Goal: Information Seeking & Learning: Learn about a topic

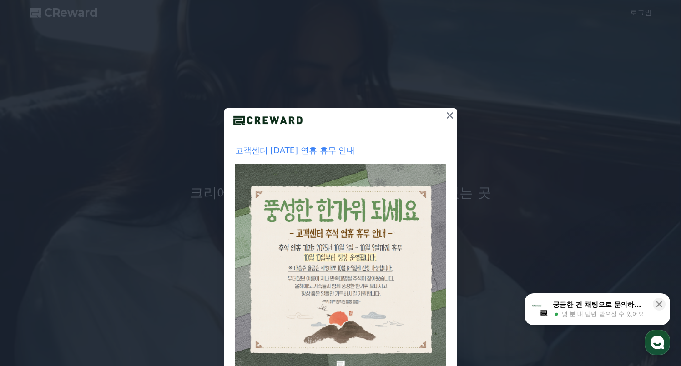
scroll to position [2, 0]
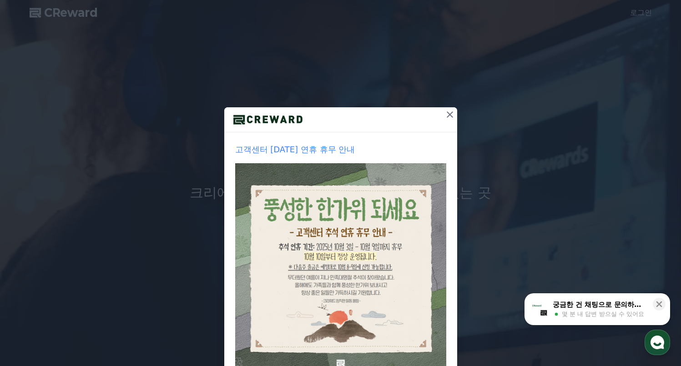
click at [445, 111] on icon at bounding box center [449, 114] width 11 height 11
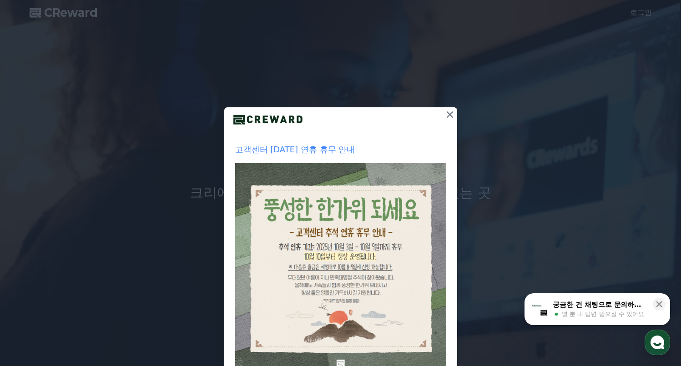
scroll to position [0, 0]
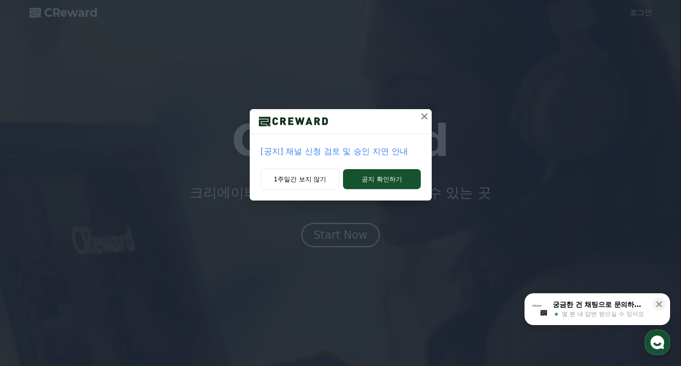
click at [306, 155] on p "[공지] 채널 신청 검토 및 승인 지연 안내" at bounding box center [341, 151] width 160 height 13
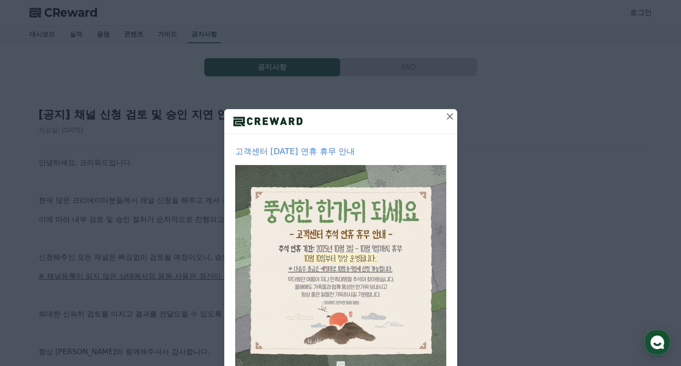
scroll to position [2, 0]
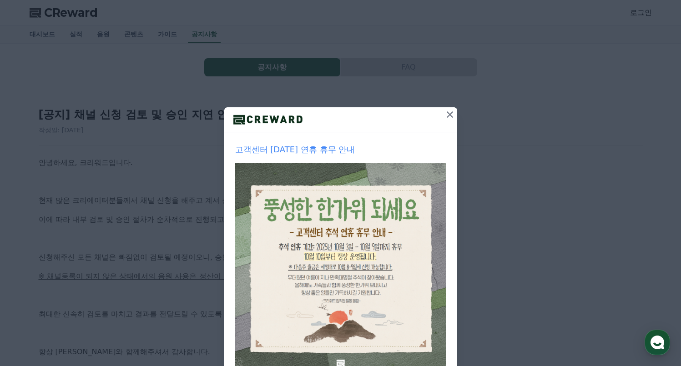
click at [444, 114] on icon at bounding box center [449, 114] width 11 height 11
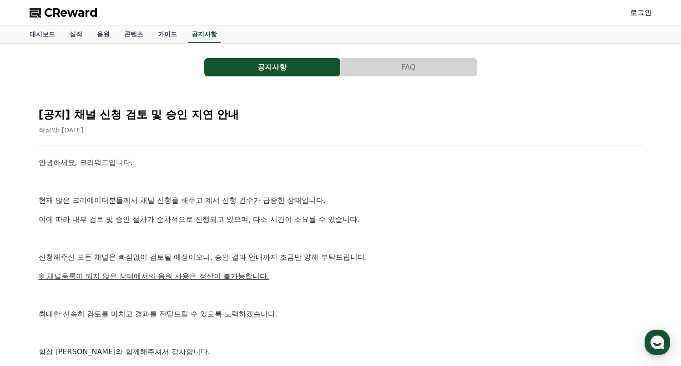
drag, startPoint x: 448, startPoint y: 165, endPoint x: 302, endPoint y: 163, distance: 146.0
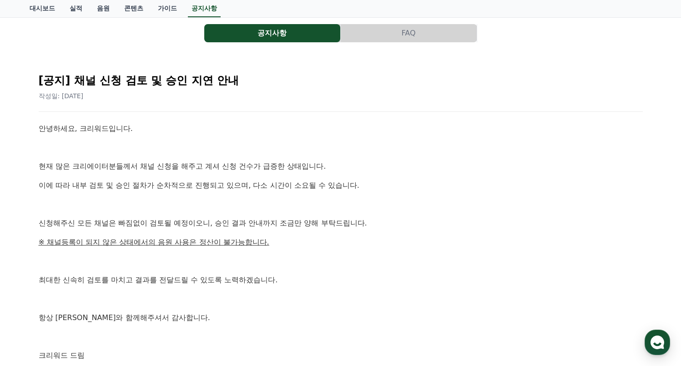
scroll to position [0, 0]
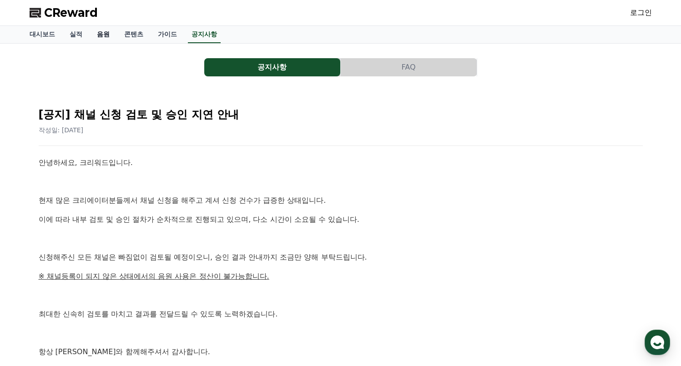
click at [95, 34] on link "음원" at bounding box center [103, 34] width 27 height 17
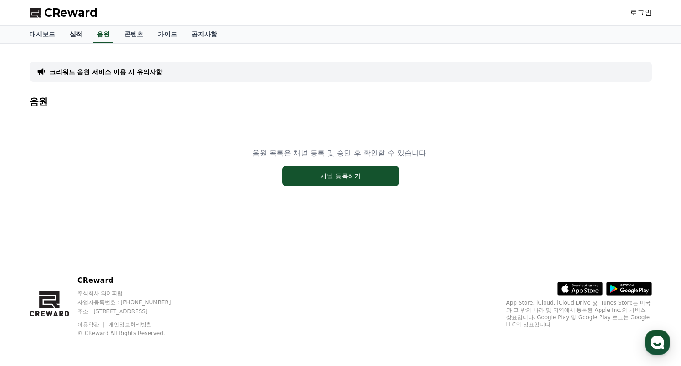
click at [73, 36] on link "실적" at bounding box center [75, 34] width 27 height 17
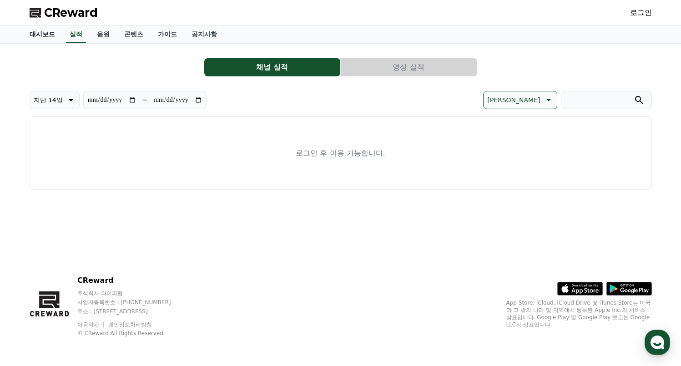
click at [30, 35] on link "대시보드" at bounding box center [42, 34] width 40 height 17
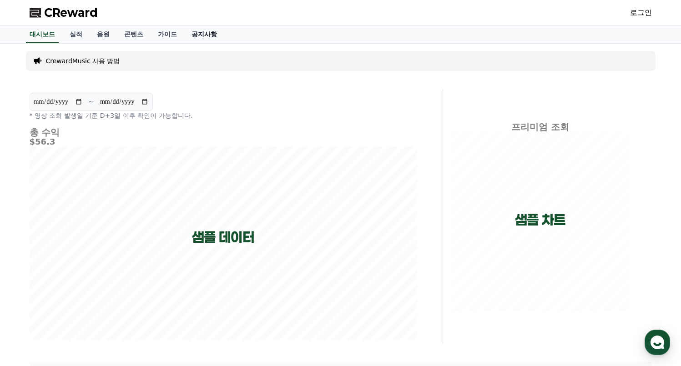
click at [190, 34] on link "공지사항" at bounding box center [204, 34] width 40 height 17
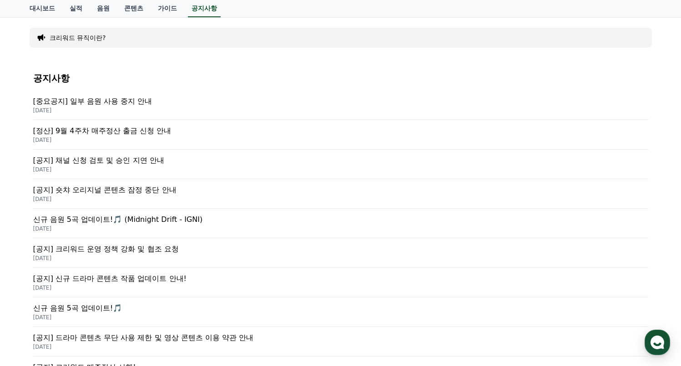
scroll to position [85, 0]
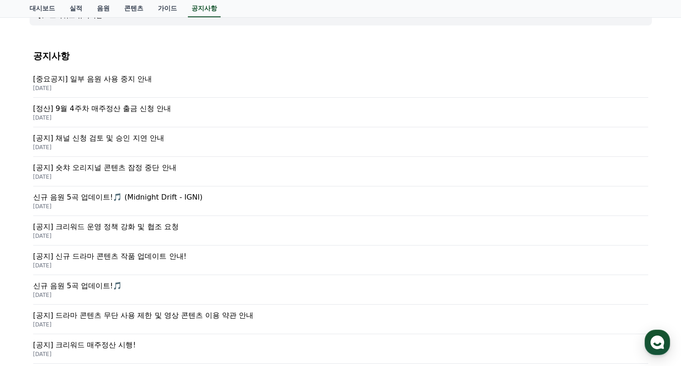
click at [112, 228] on p "[공지] 크리워드 운영 정책 강화 및 협조 요청" at bounding box center [340, 226] width 615 height 11
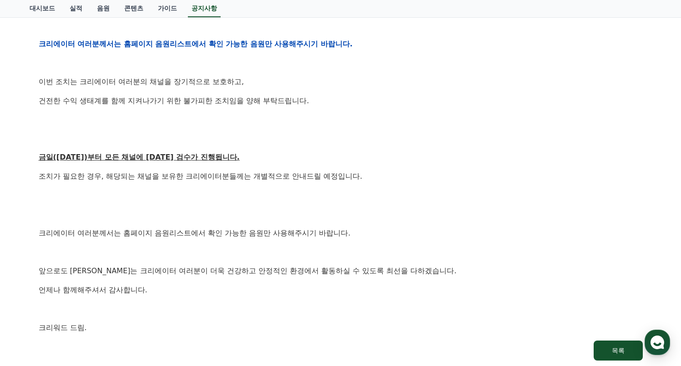
scroll to position [420, 0]
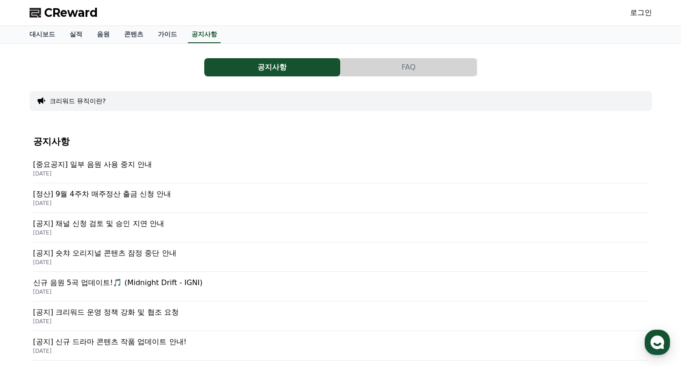
click at [74, 14] on span "CReward" at bounding box center [71, 12] width 54 height 15
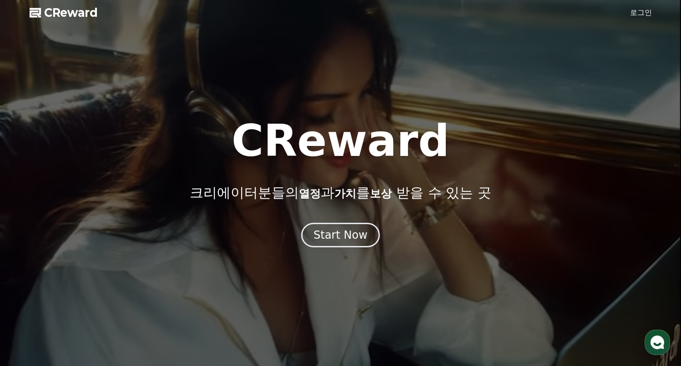
click at [634, 15] on link "로그인" at bounding box center [641, 12] width 22 height 11
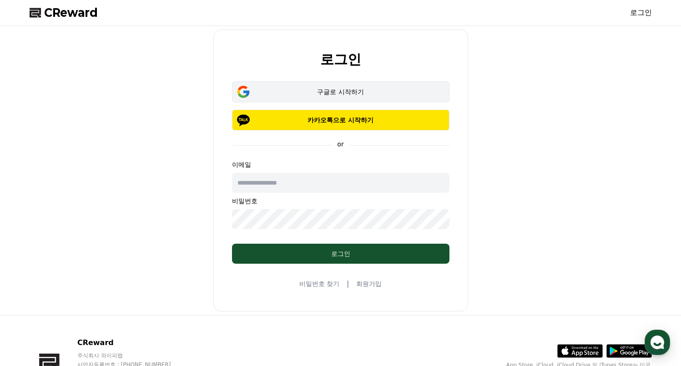
click at [319, 87] on div "구글로 시작하기" at bounding box center [340, 91] width 191 height 9
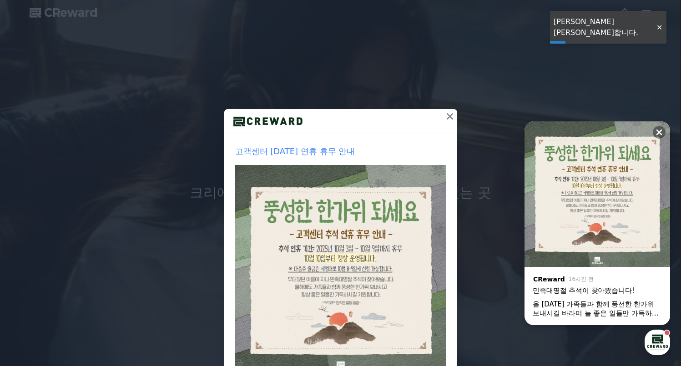
scroll to position [2, 0]
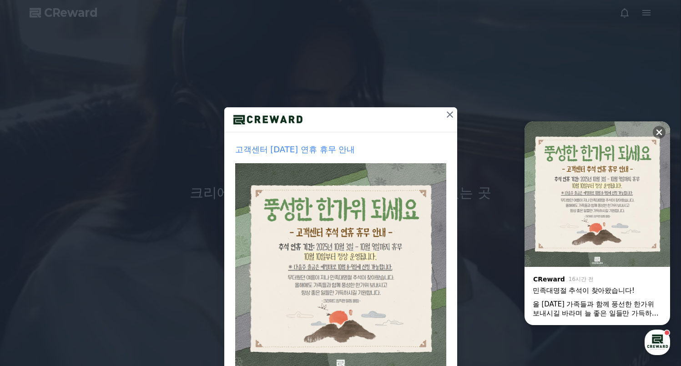
click at [447, 116] on icon at bounding box center [450, 114] width 6 height 6
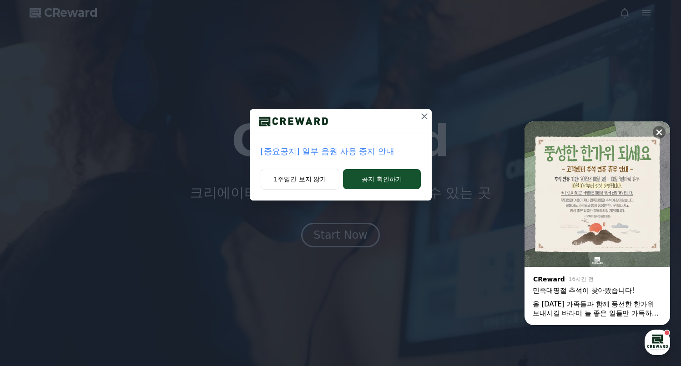
scroll to position [0, 0]
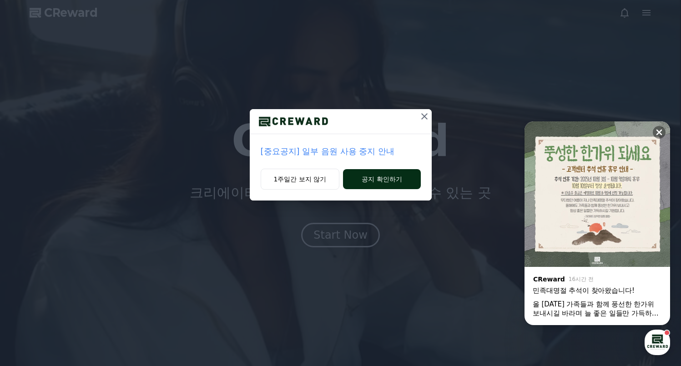
click at [380, 181] on button "공지 확인하기" at bounding box center [381, 179] width 77 height 20
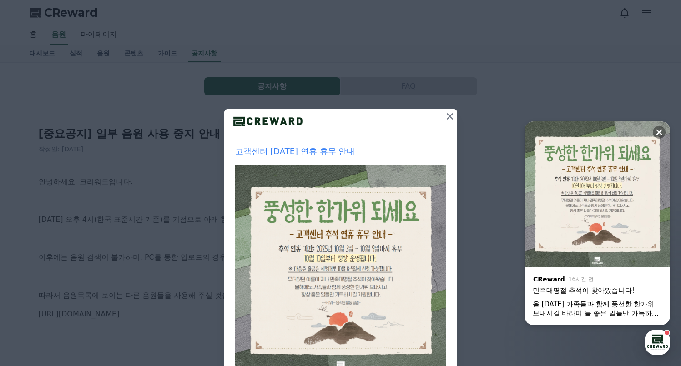
click at [449, 116] on icon at bounding box center [449, 116] width 11 height 11
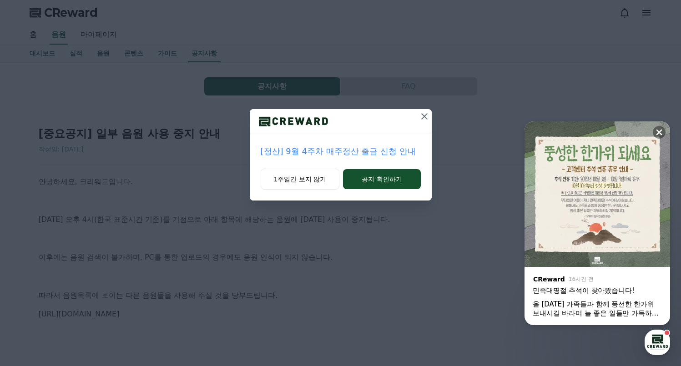
click at [419, 116] on icon at bounding box center [424, 116] width 11 height 11
click at [422, 113] on icon at bounding box center [424, 116] width 11 height 11
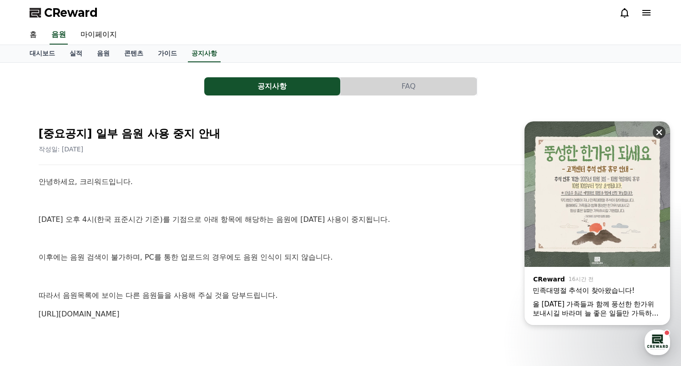
click at [661, 131] on icon at bounding box center [658, 132] width 9 height 9
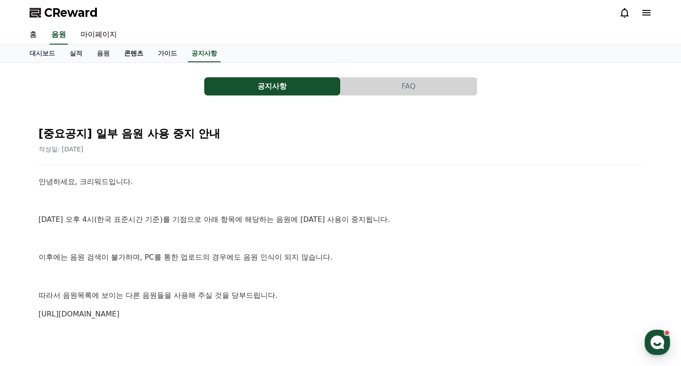
click at [123, 54] on link "콘텐츠" at bounding box center [134, 53] width 34 height 17
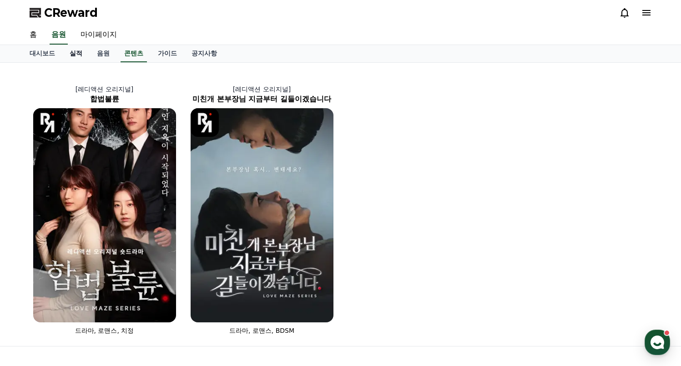
click at [82, 54] on link "실적" at bounding box center [75, 53] width 27 height 17
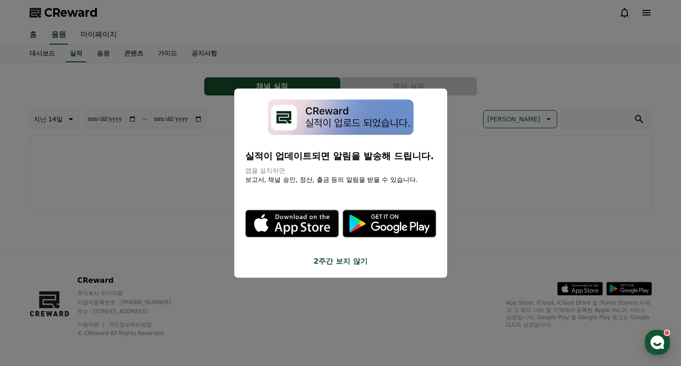
click at [196, 159] on button "close modal" at bounding box center [340, 183] width 681 height 366
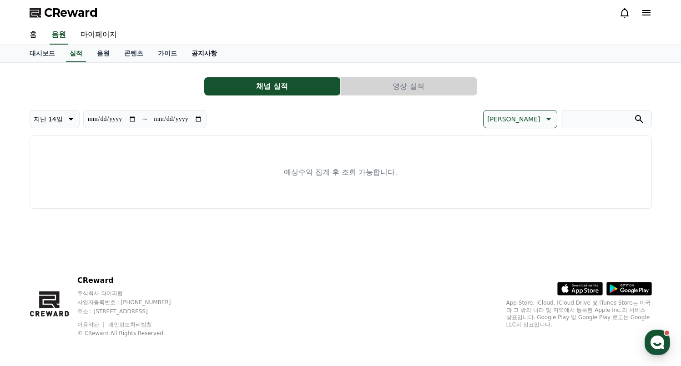
click at [195, 53] on link "공지사항" at bounding box center [204, 53] width 40 height 17
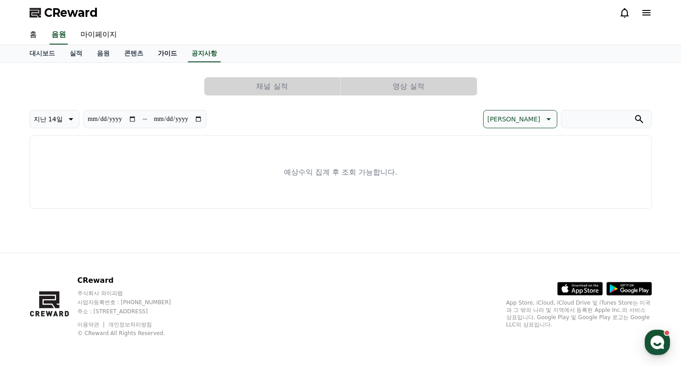
click at [154, 54] on link "가이드" at bounding box center [168, 53] width 34 height 17
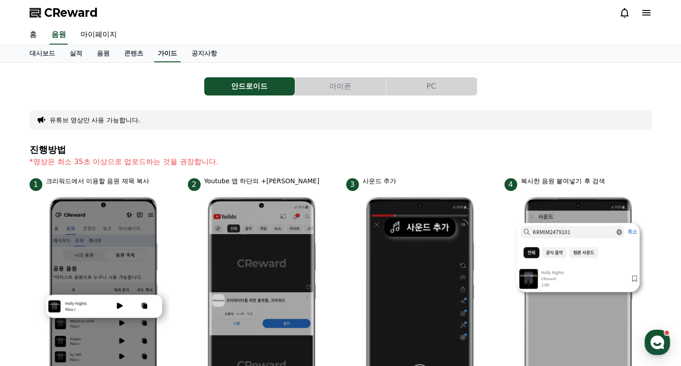
click at [156, 53] on link "가이드" at bounding box center [167, 53] width 26 height 17
click at [189, 50] on link "공지사항" at bounding box center [204, 53] width 40 height 17
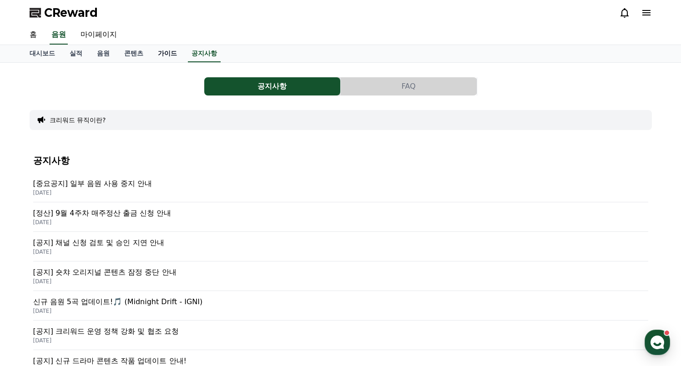
click at [152, 50] on link "가이드" at bounding box center [168, 53] width 34 height 17
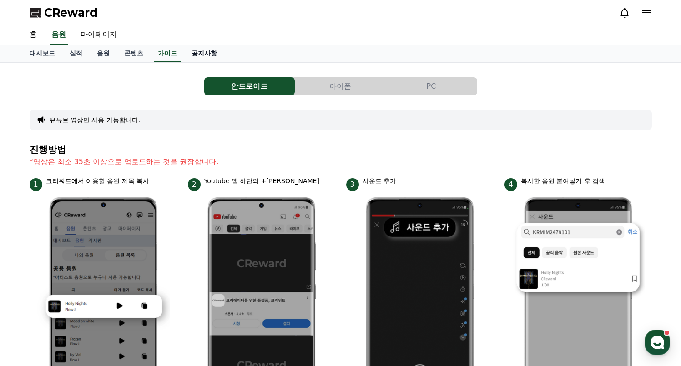
click at [184, 52] on link "공지사항" at bounding box center [204, 53] width 40 height 17
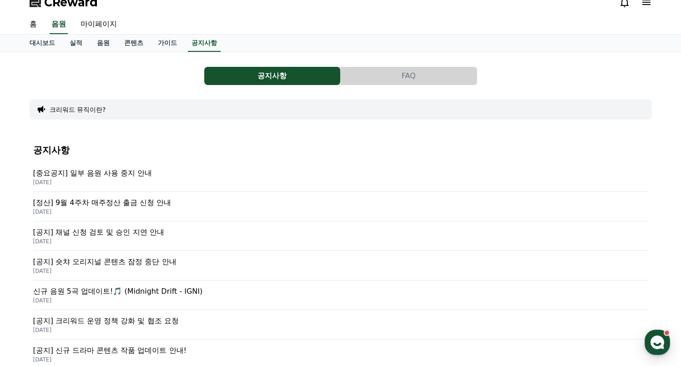
scroll to position [14, 0]
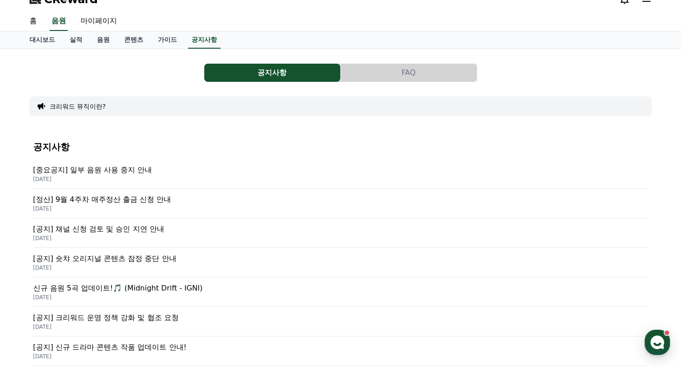
click at [79, 111] on div "크리워드 뮤직이란?" at bounding box center [341, 106] width 622 height 20
click at [78, 108] on button "크리워드 뮤직이란?" at bounding box center [78, 106] width 56 height 9
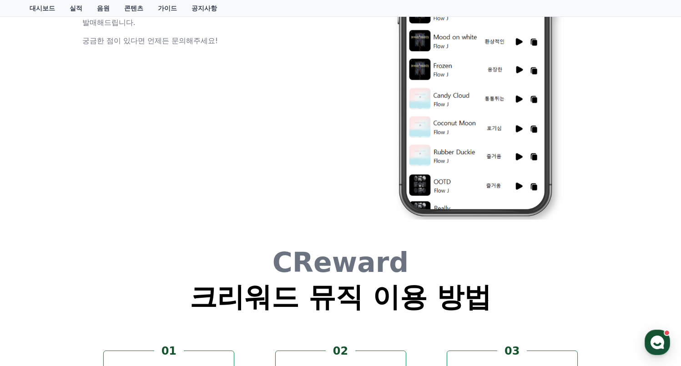
scroll to position [2160, 0]
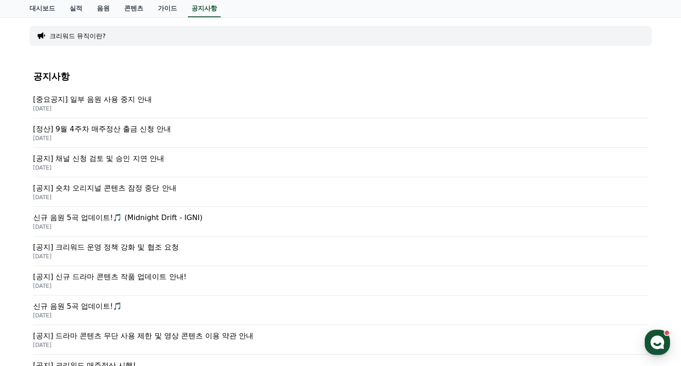
scroll to position [87, 0]
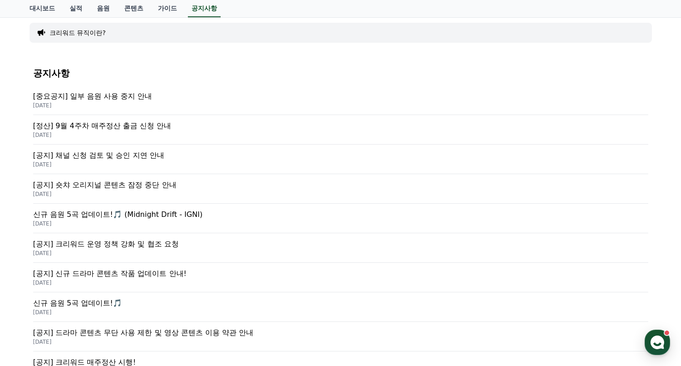
click at [95, 157] on p "[공지] 채널 신청 검토 및 승인 지연 안내" at bounding box center [340, 155] width 615 height 11
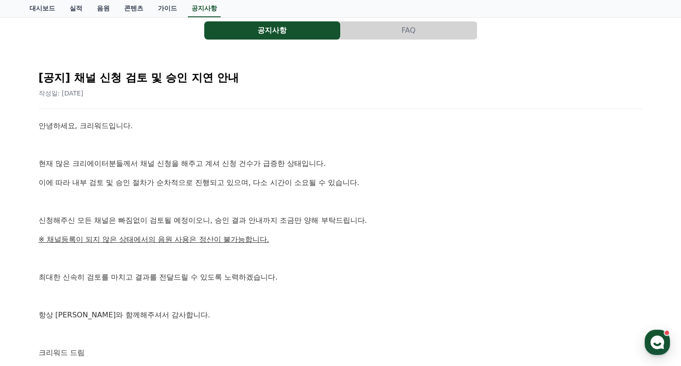
scroll to position [87, 0]
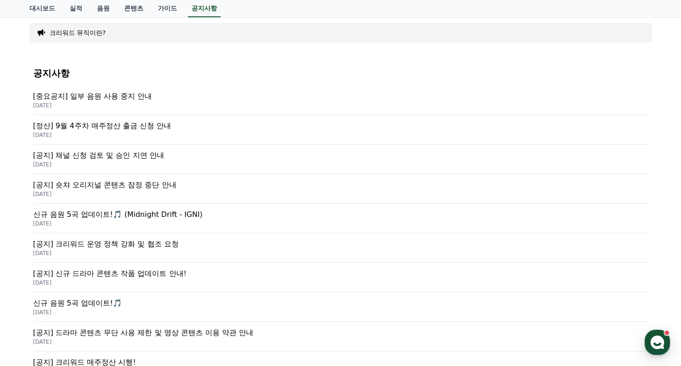
click at [93, 95] on p "[중요공지] 일부 음원 사용 중지 안내" at bounding box center [340, 96] width 615 height 11
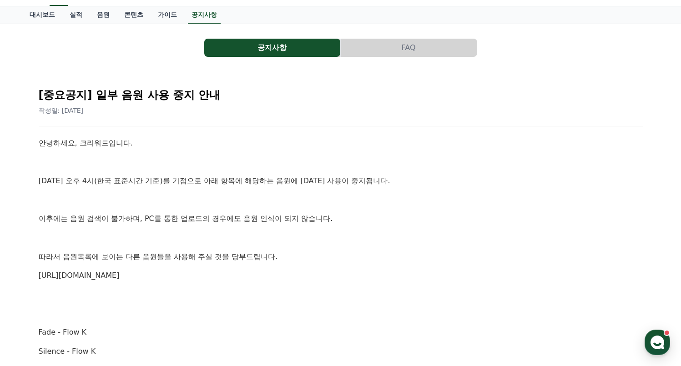
scroll to position [173, 0]
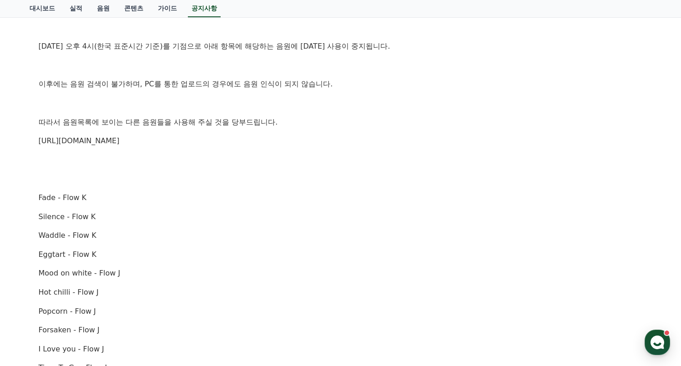
click at [117, 143] on link "https://creward.net/music/list/public" at bounding box center [79, 140] width 81 height 9
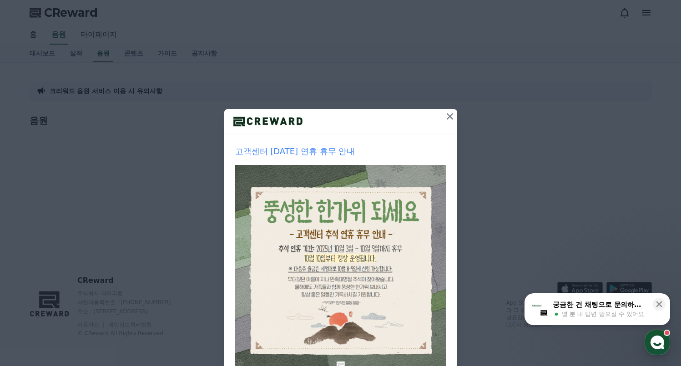
click at [450, 118] on icon at bounding box center [449, 116] width 11 height 11
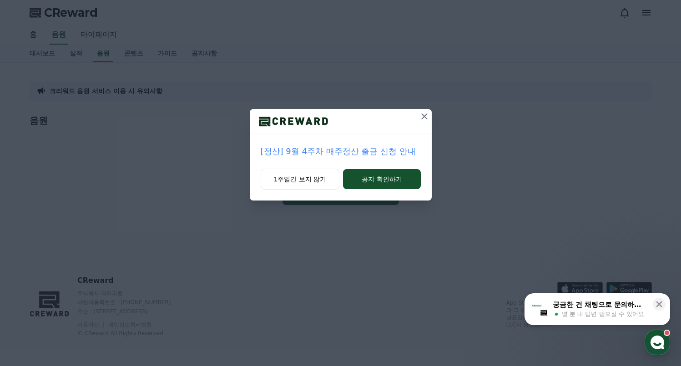
click at [427, 119] on icon at bounding box center [424, 116] width 6 height 6
click at [425, 116] on icon at bounding box center [424, 116] width 11 height 11
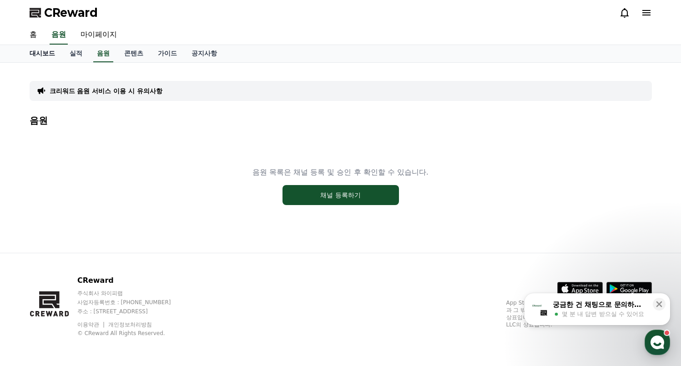
click at [48, 53] on link "대시보드" at bounding box center [42, 53] width 40 height 17
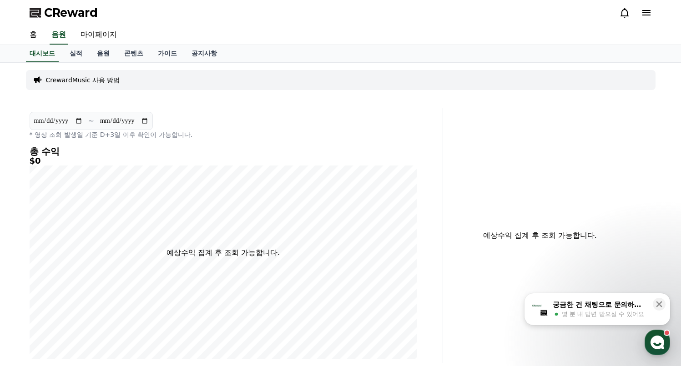
click at [643, 12] on icon at bounding box center [646, 12] width 11 height 11
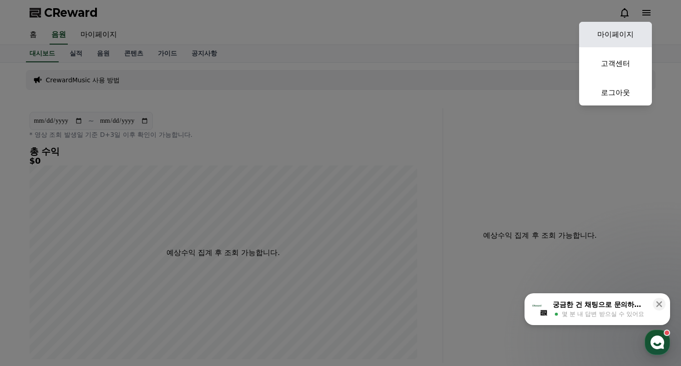
click at [628, 34] on link "마이페이지" at bounding box center [615, 34] width 73 height 25
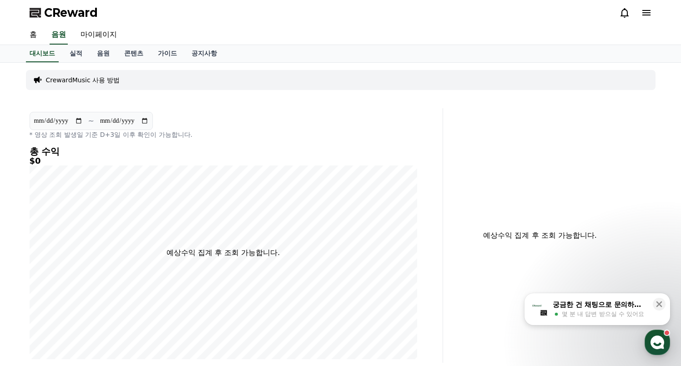
select select "**********"
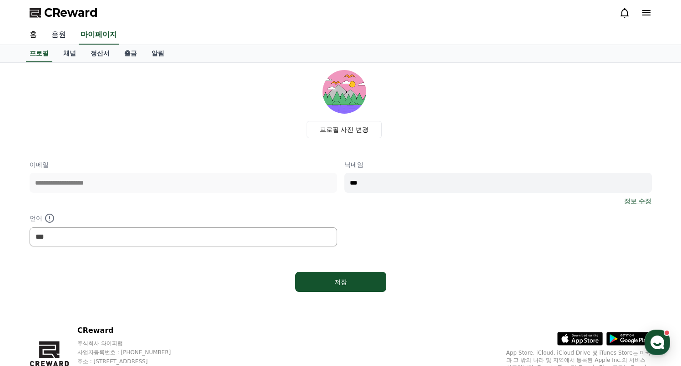
click at [52, 30] on link "음원" at bounding box center [58, 34] width 29 height 19
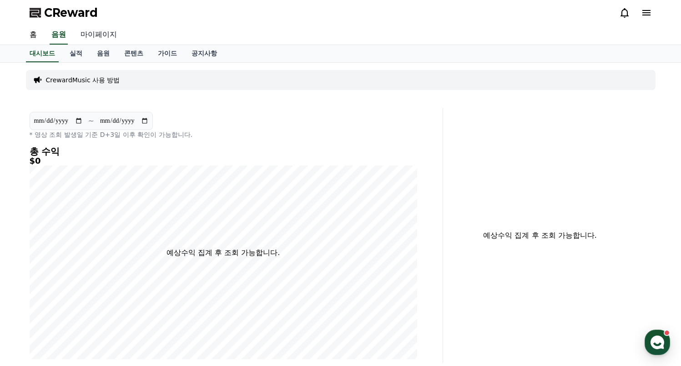
click at [97, 35] on link "마이페이지" at bounding box center [98, 34] width 51 height 19
select select "**********"
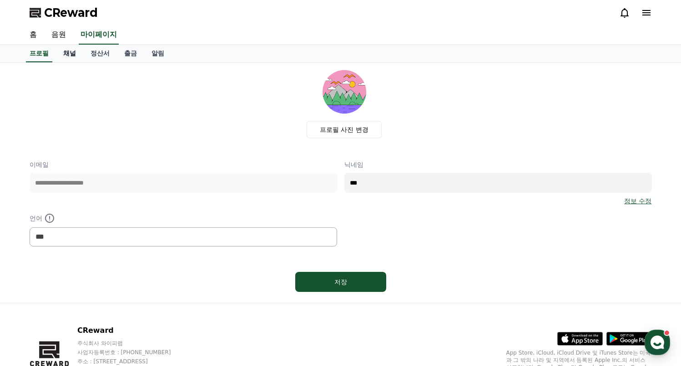
click at [67, 53] on link "채널" at bounding box center [69, 53] width 27 height 17
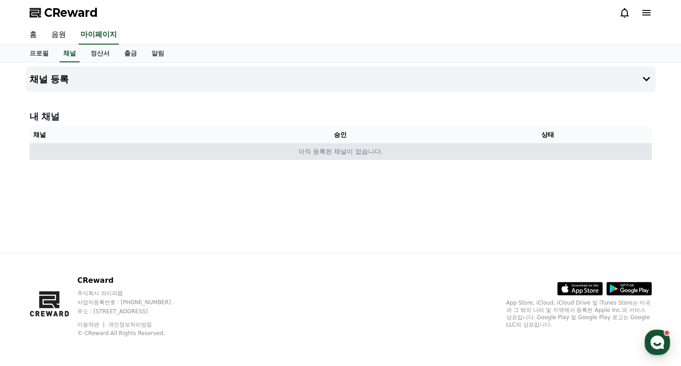
click at [338, 152] on td "아직 등록된 채널이 없습니다." at bounding box center [341, 151] width 622 height 17
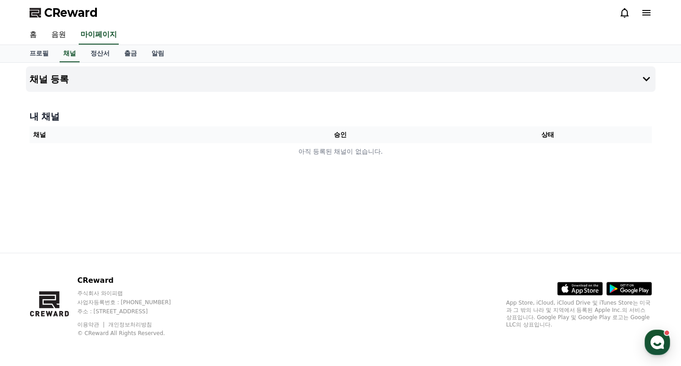
click at [335, 140] on th "승인" at bounding box center [339, 134] width 207 height 17
click at [43, 117] on h4 "내 채널" at bounding box center [341, 116] width 622 height 13
click at [73, 83] on button "채널 등록" at bounding box center [340, 78] width 629 height 25
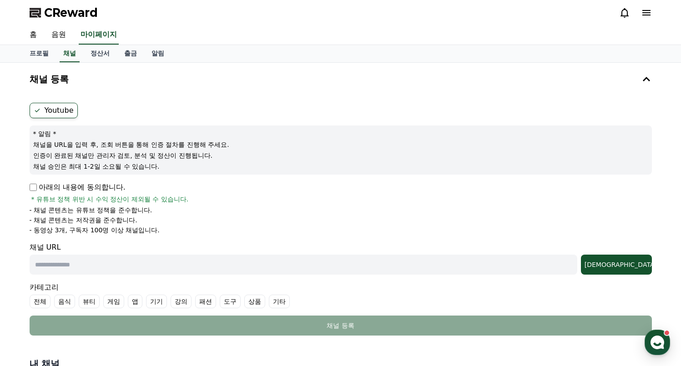
click at [65, 13] on span "CReward" at bounding box center [71, 12] width 54 height 15
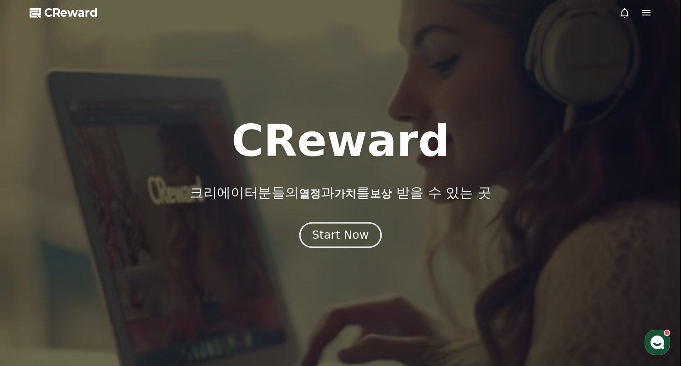
click at [333, 240] on div "Start Now" at bounding box center [340, 234] width 56 height 15
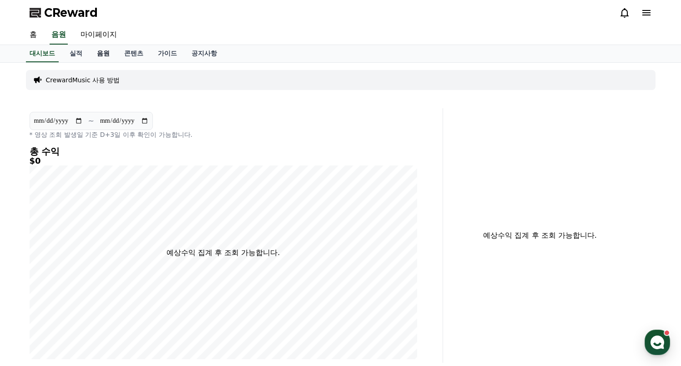
click at [99, 54] on link "음원" at bounding box center [103, 53] width 27 height 17
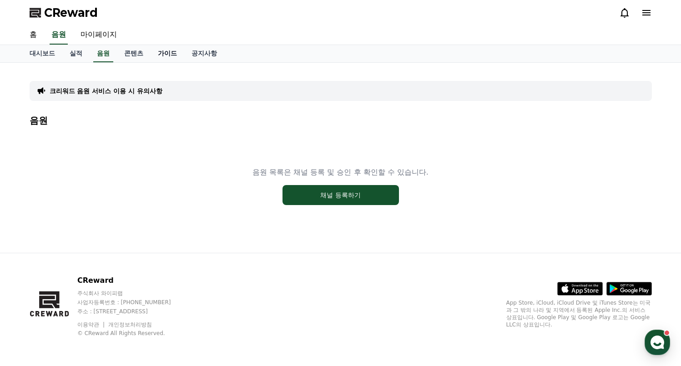
click at [156, 55] on link "가이드" at bounding box center [168, 53] width 34 height 17
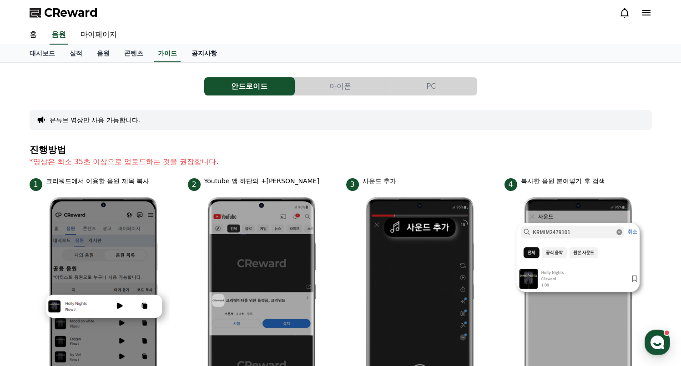
click at [184, 55] on link "공지사항" at bounding box center [204, 53] width 40 height 17
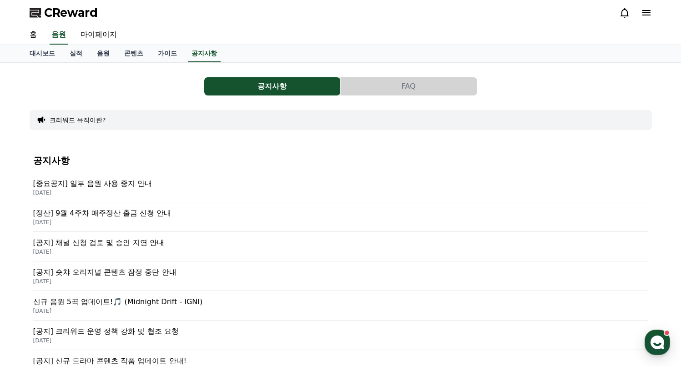
click at [101, 244] on p "[공지] 채널 신청 검토 및 승인 지연 안내" at bounding box center [340, 242] width 615 height 11
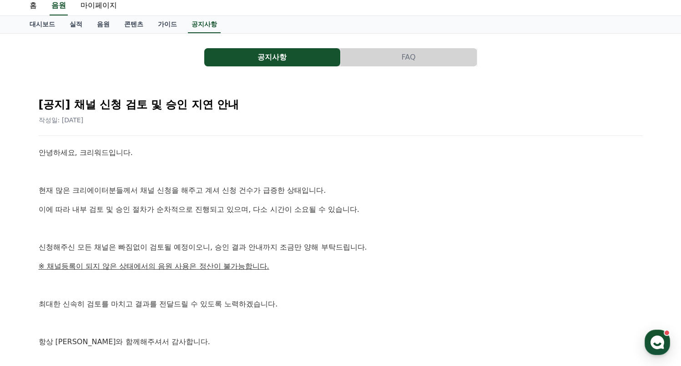
scroll to position [52, 0]
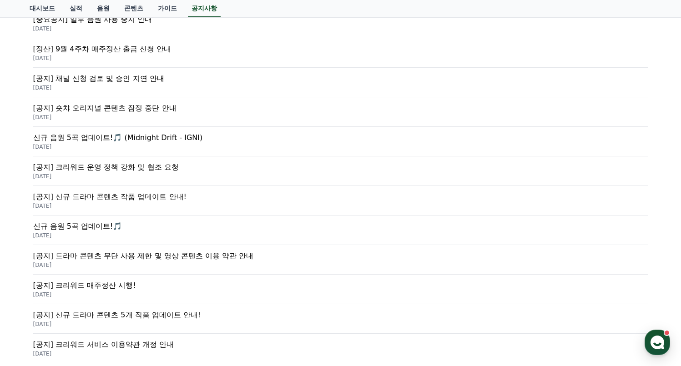
scroll to position [166, 0]
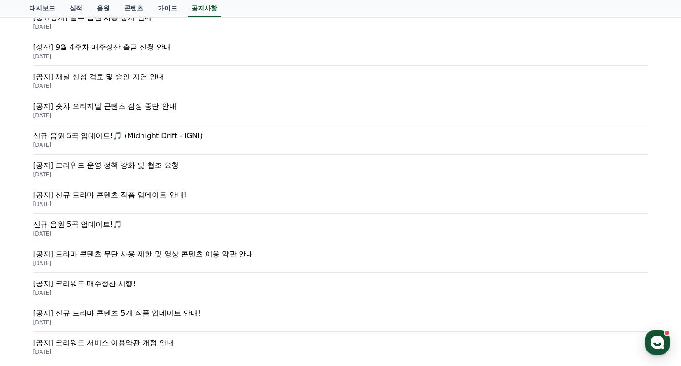
click at [92, 167] on p "[공지] 크리워드 운영 정책 강화 및 협조 요청" at bounding box center [340, 165] width 615 height 11
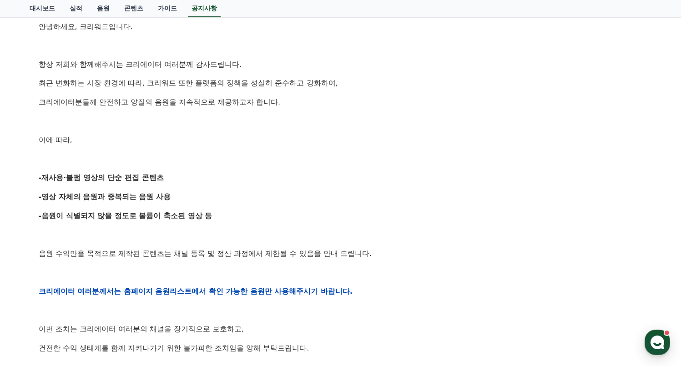
scroll to position [176, 0]
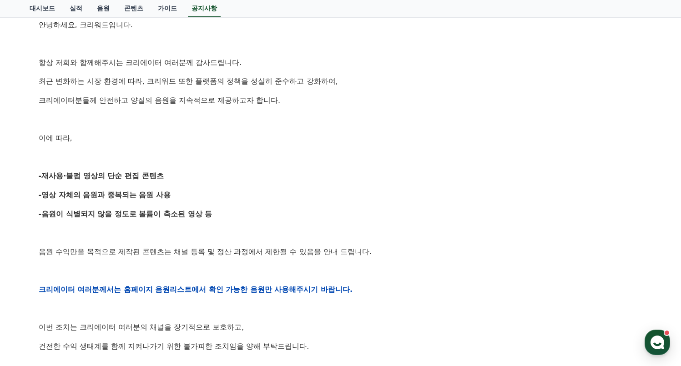
drag, startPoint x: 44, startPoint y: 176, endPoint x: 151, endPoint y: 177, distance: 106.9
click at [151, 177] on p "-재사용·불펌 영상의 단순 편집 콘텐츠" at bounding box center [341, 176] width 604 height 12
click at [152, 189] on p "-영상 자체의 음원과 중복되는 음원 사용" at bounding box center [341, 195] width 604 height 12
drag, startPoint x: 154, startPoint y: 192, endPoint x: 31, endPoint y: 179, distance: 124.0
click at [31, 179] on div "[공지] 크리워드 운영 정책 강화 및 협조 요청 작성일: [DATE] 안녕하세요, 크리워드입니다. 항상 저희와 함께해주시는 크리에이터 여러분께…" at bounding box center [341, 274] width 622 height 681
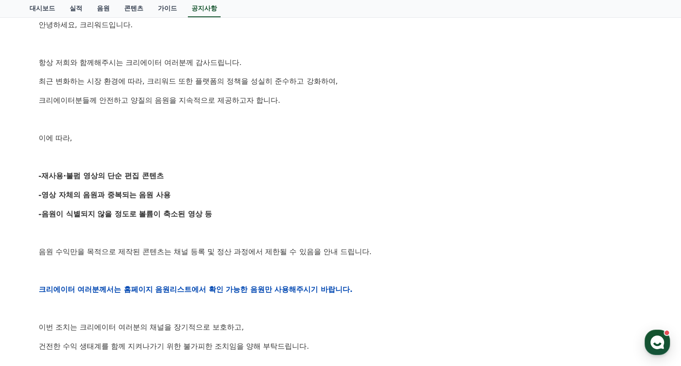
click at [183, 213] on strong "-음원이 식별되지 않을 정도로 볼륨이 축소된 영상 등" at bounding box center [126, 214] width 174 height 9
drag, startPoint x: 193, startPoint y: 214, endPoint x: 50, endPoint y: 179, distance: 147.9
click at [31, 174] on div "[공지] 크리워드 운영 정책 강화 및 협조 요청 작성일: [DATE] 안녕하세요, 크리워드입니다. 항상 저희와 함께해주시는 크리에이터 여러분께…" at bounding box center [341, 274] width 622 height 681
click at [192, 216] on p "-음원이 식별되지 않을 정도로 볼륨이 축소된 영상 등" at bounding box center [341, 214] width 604 height 12
drag, startPoint x: 205, startPoint y: 218, endPoint x: 31, endPoint y: 176, distance: 178.8
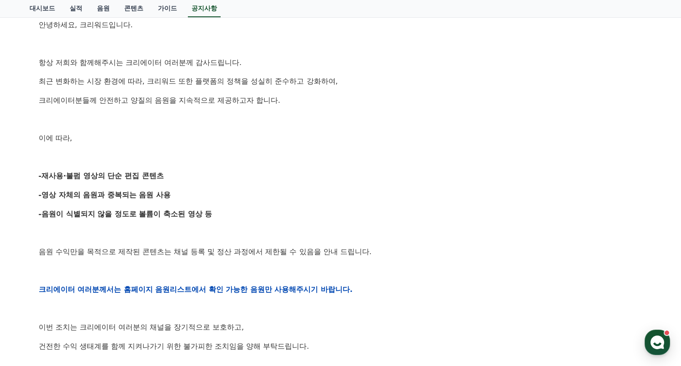
click at [31, 176] on div "[공지] 크리워드 운영 정책 강화 및 협조 요청 작성일: [DATE] 안녕하세요, 크리워드입니다. 항상 저희와 함께해주시는 크리에이터 여러분께…" at bounding box center [341, 274] width 622 height 681
click at [181, 206] on div "안녕하세요, 크리워드입니다. 항상 저희와 함께해주시는 크리에이터 여러분께 감사드립니다. 최근 변화하는 시장 환경에 따라, 크리워드 또한 플랫폼…" at bounding box center [341, 289] width 604 height 579
drag, startPoint x: 201, startPoint y: 214, endPoint x: 51, endPoint y: 182, distance: 153.1
click at [51, 182] on div "안녕하세요, 크리워드입니다. 항상 저희와 함께해주시는 크리에이터 여러분께 감사드립니다. 최근 변화하는 시장 환경에 따라, 크리워드 또한 플랫폼…" at bounding box center [341, 289] width 604 height 579
click at [181, 190] on p "-영상 자체의 음원과 중복되는 음원 사용" at bounding box center [341, 195] width 604 height 12
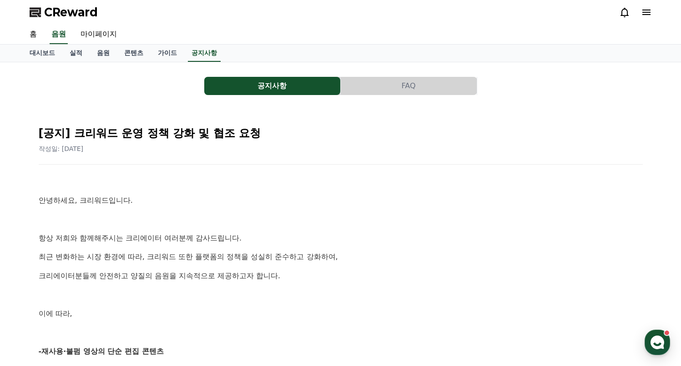
scroll to position [0, 0]
